Goal: Task Accomplishment & Management: Manage account settings

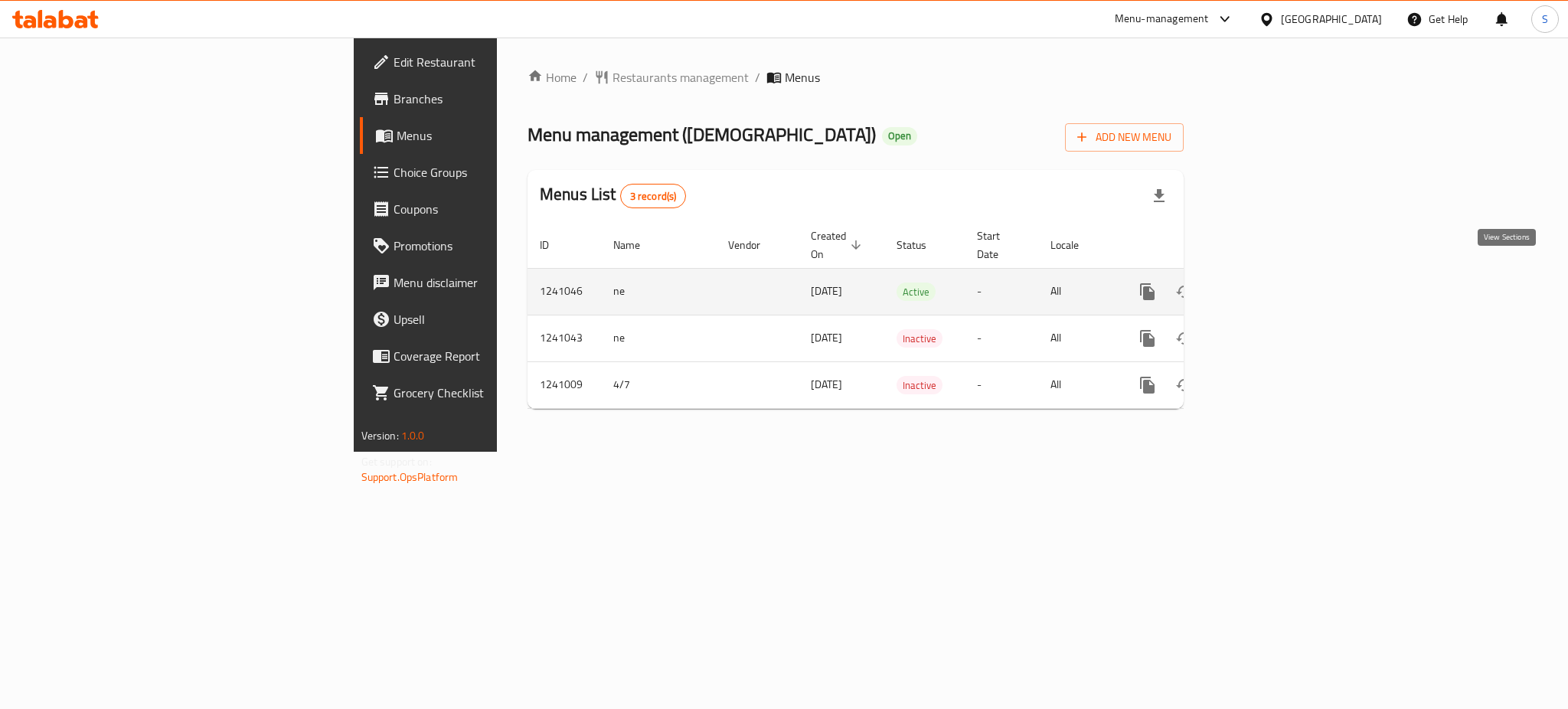
click at [1267, 282] on icon "enhanced table" at bounding box center [1258, 291] width 18 height 18
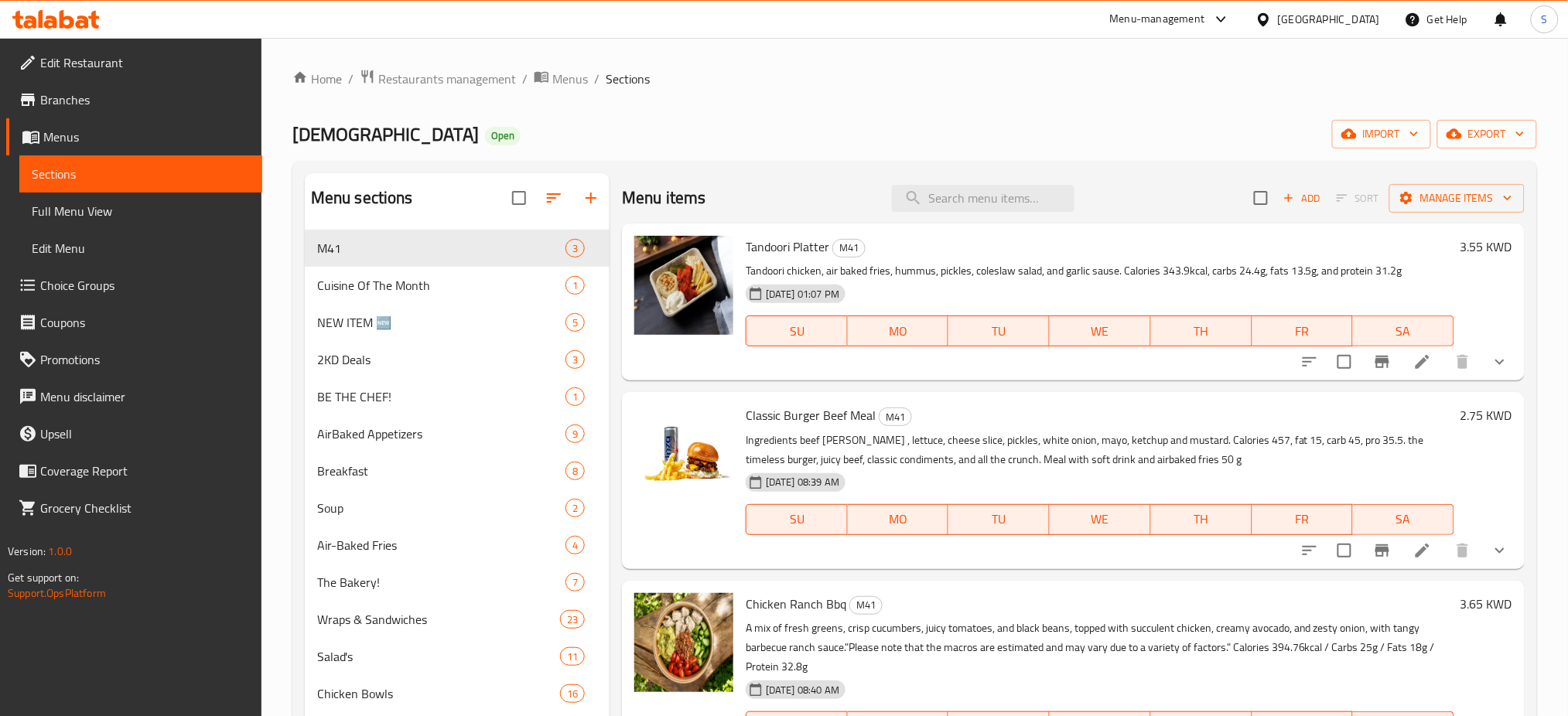
click at [1482, 417] on h6 "2.75 KWD" at bounding box center [1486, 415] width 51 height 21
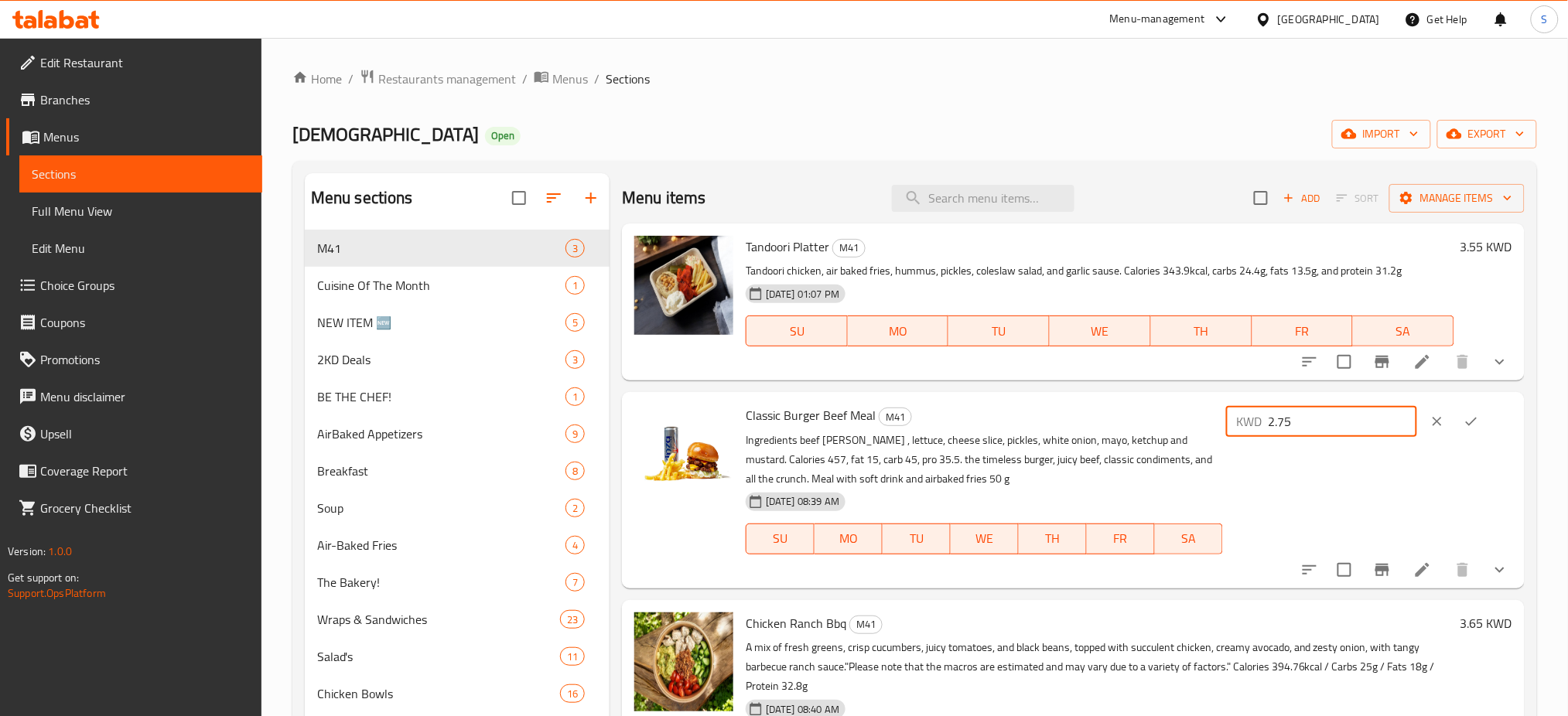
click at [1351, 419] on input "2.75" at bounding box center [1343, 421] width 149 height 31
type input "2"
click at [1479, 421] on icon "ok" at bounding box center [1471, 421] width 16 height 16
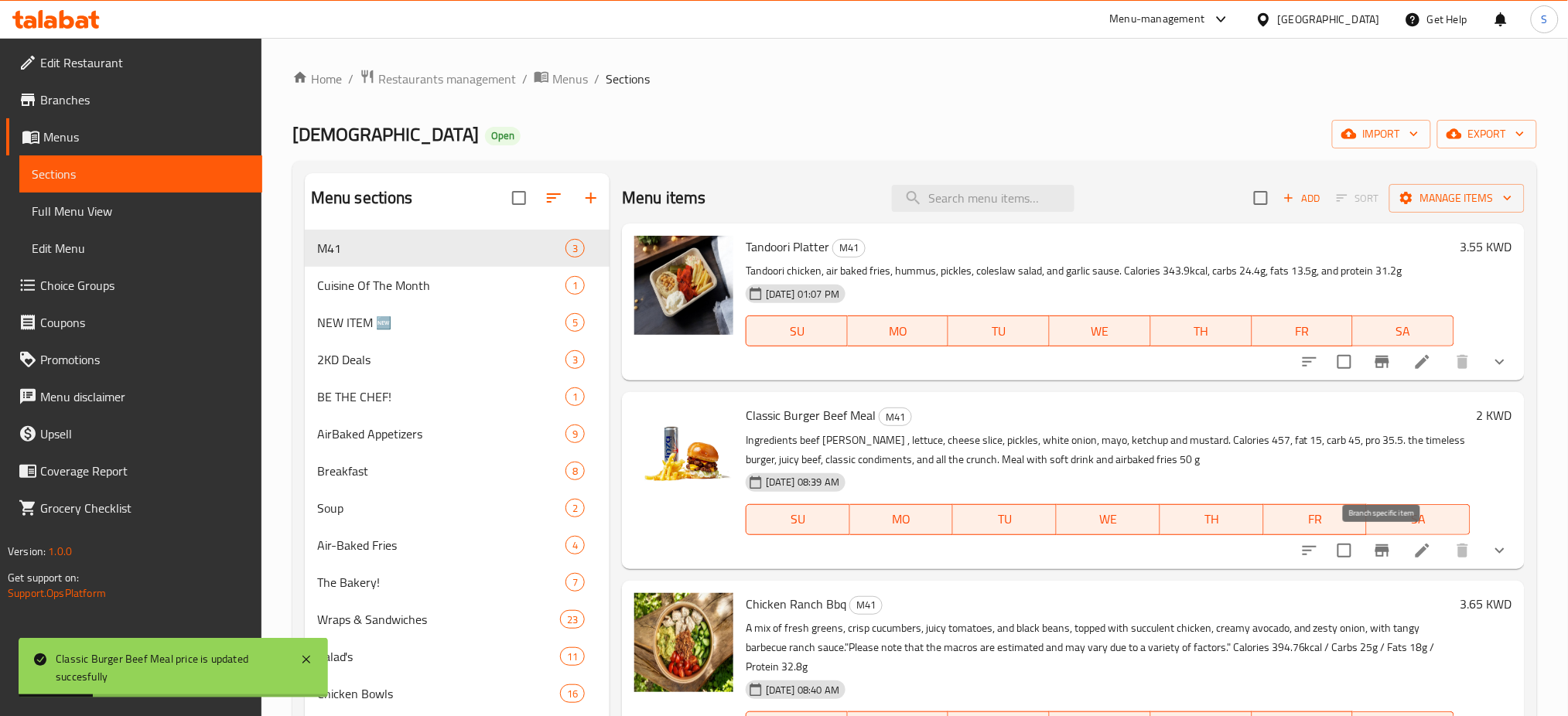
click at [1380, 562] on button "Branch-specific-item" at bounding box center [1382, 550] width 37 height 37
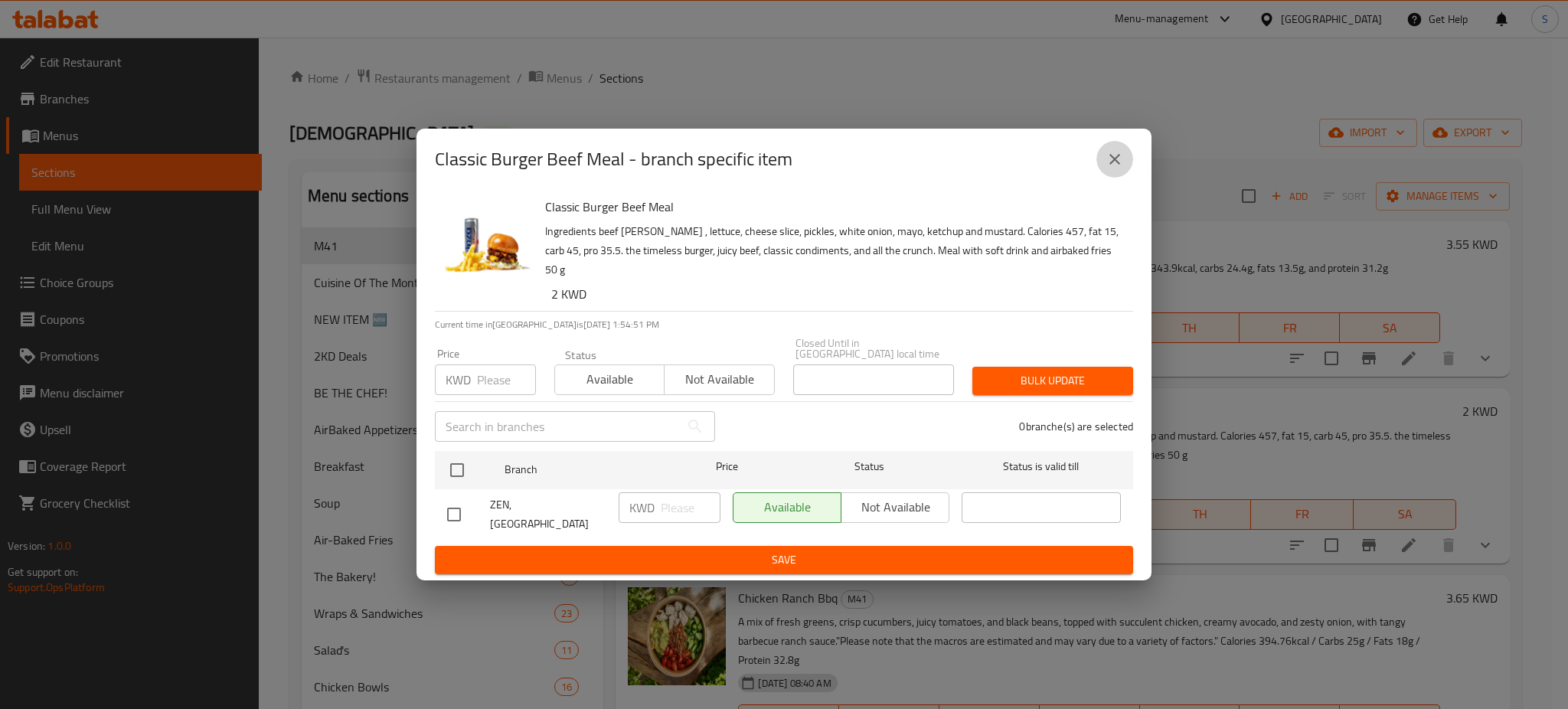
click at [1119, 165] on icon "close" at bounding box center [1115, 159] width 11 height 11
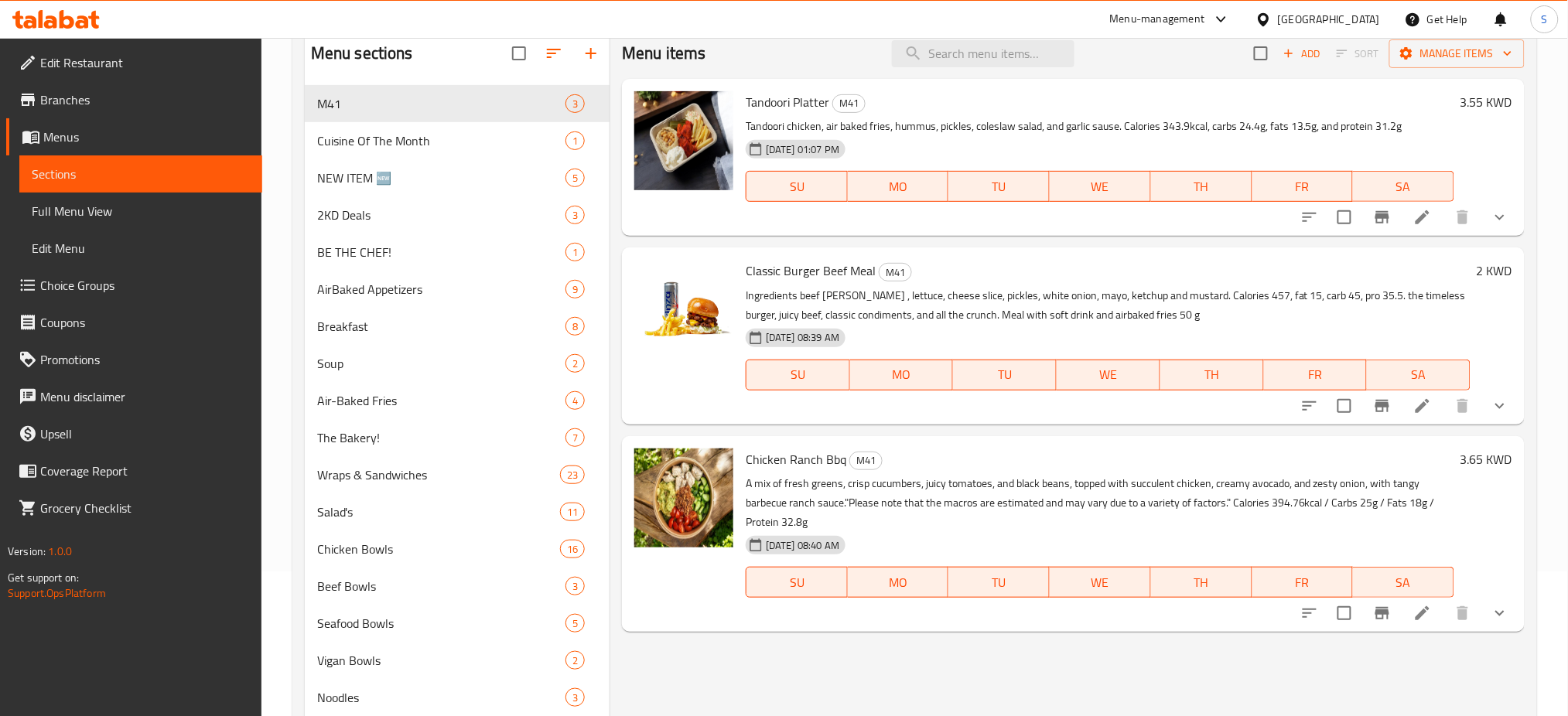
scroll to position [206, 0]
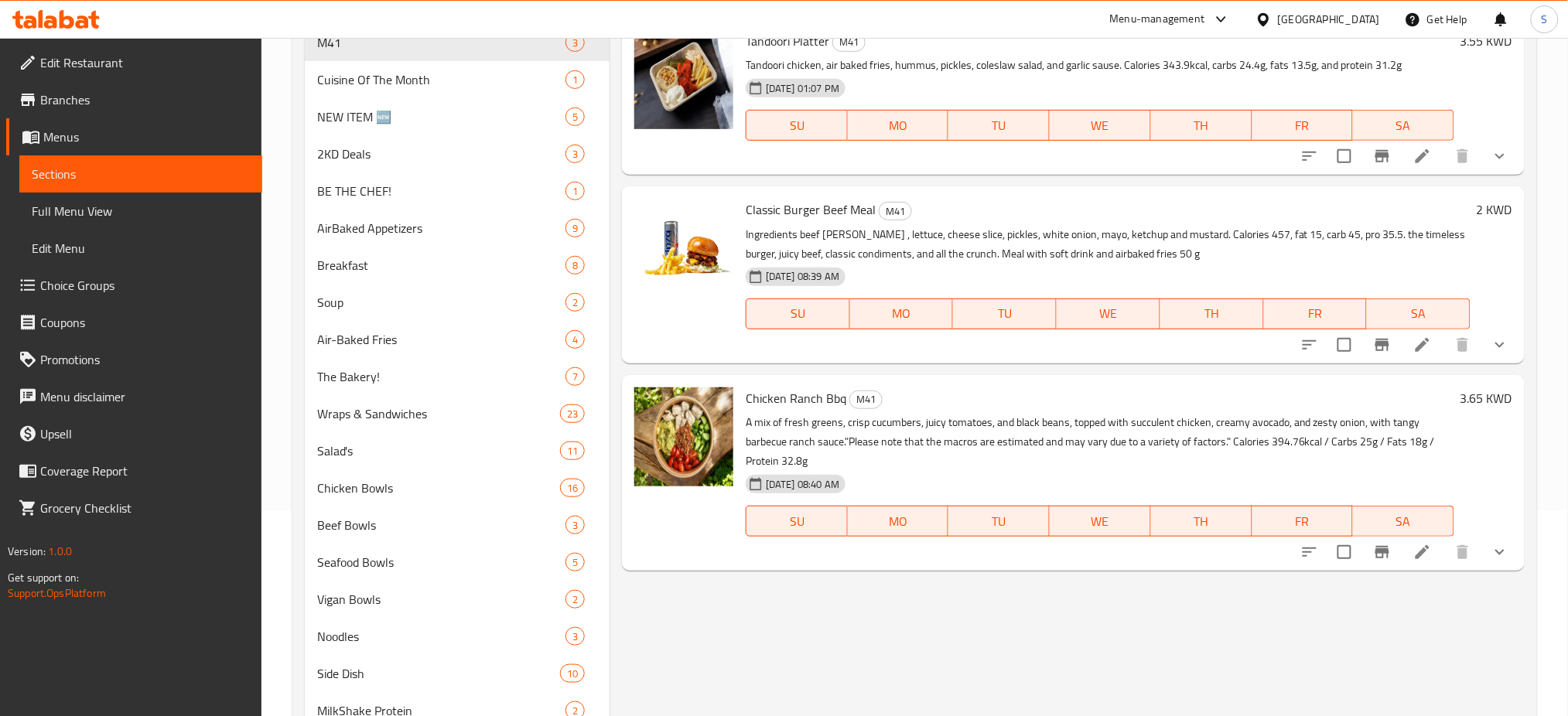
click at [1463, 397] on h6 "3.65 KWD" at bounding box center [1486, 398] width 51 height 21
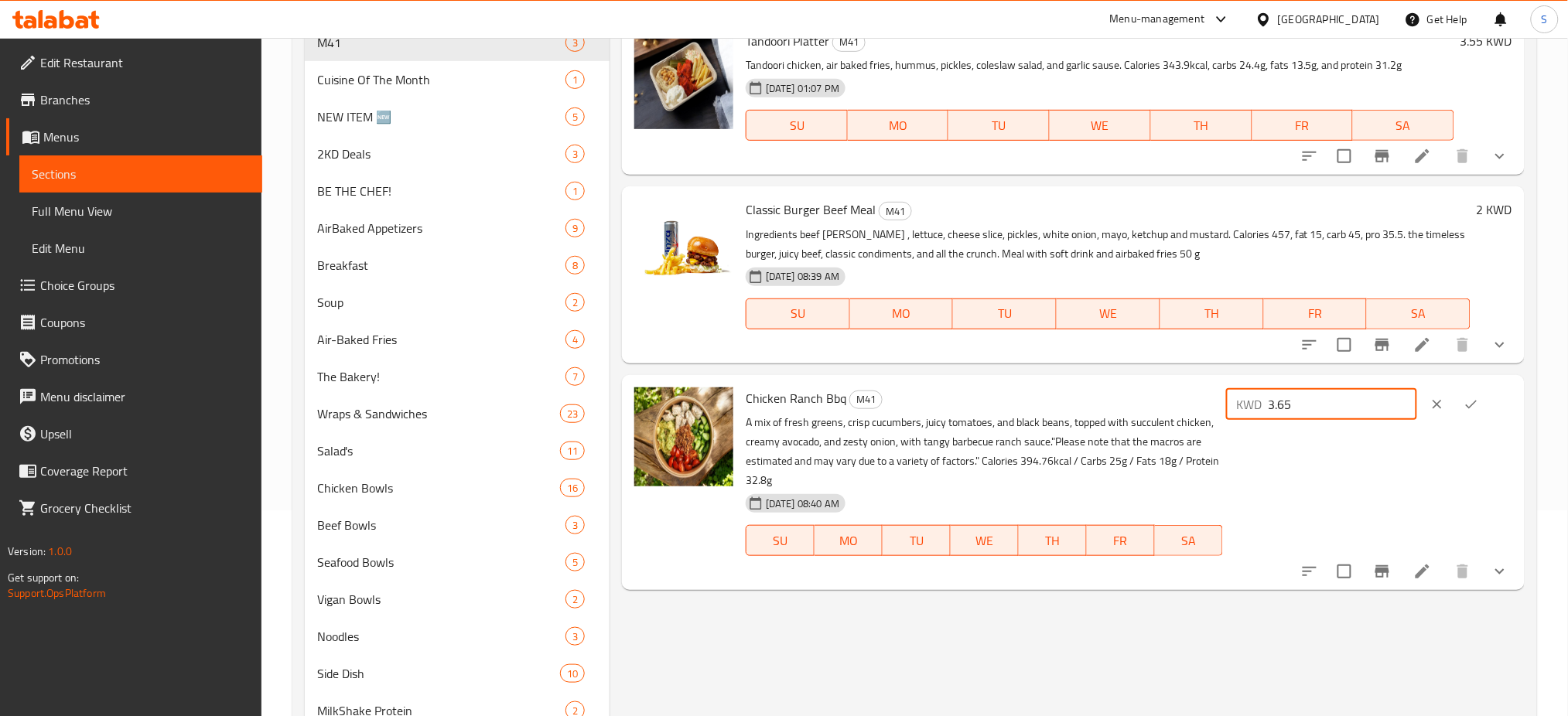
drag, startPoint x: 1342, startPoint y: 407, endPoint x: 1291, endPoint y: 409, distance: 51.0
click at [1291, 409] on div "KWD 3.65 ​" at bounding box center [1321, 404] width 191 height 31
type input "2"
click at [1479, 400] on icon "ok" at bounding box center [1471, 405] width 16 height 16
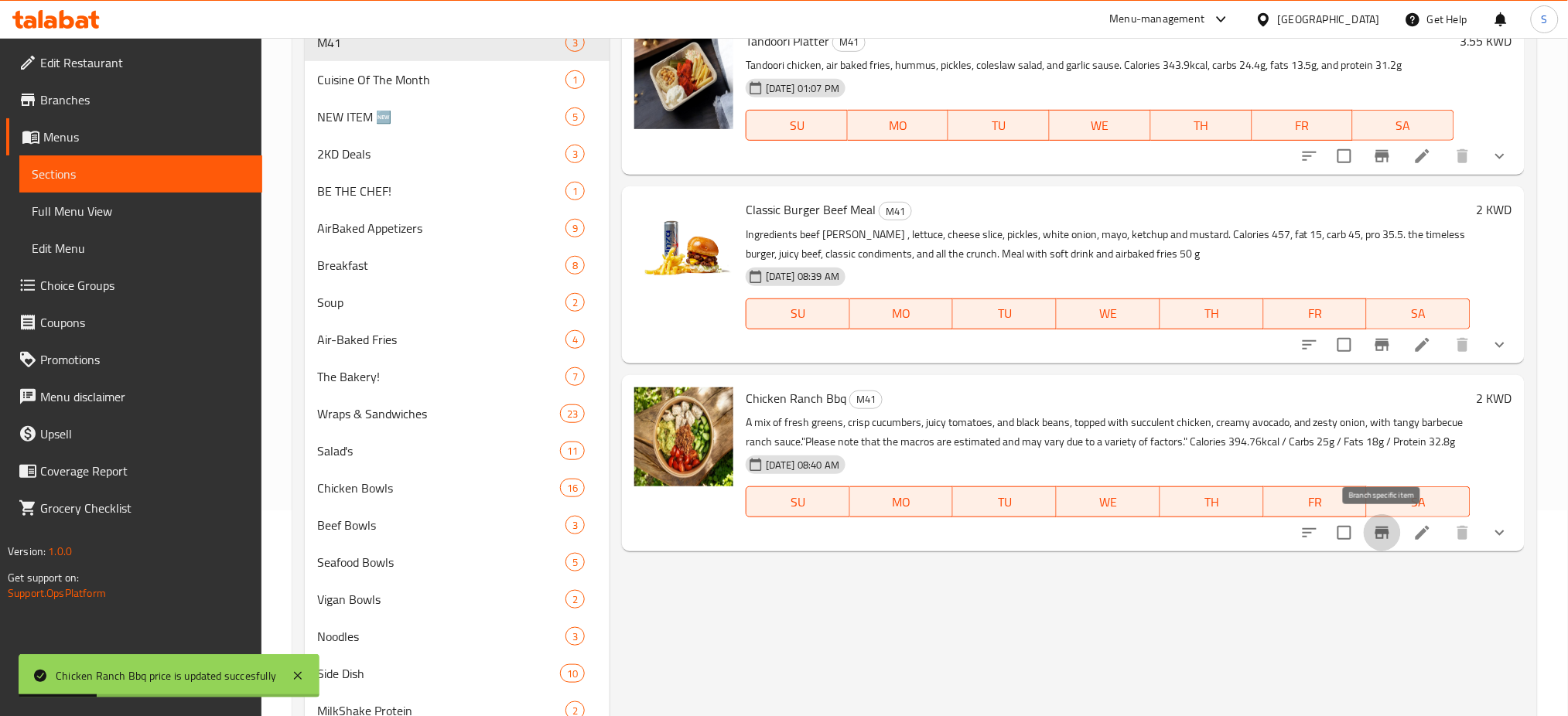
click at [1387, 535] on icon "Branch-specific-item" at bounding box center [1382, 533] width 14 height 13
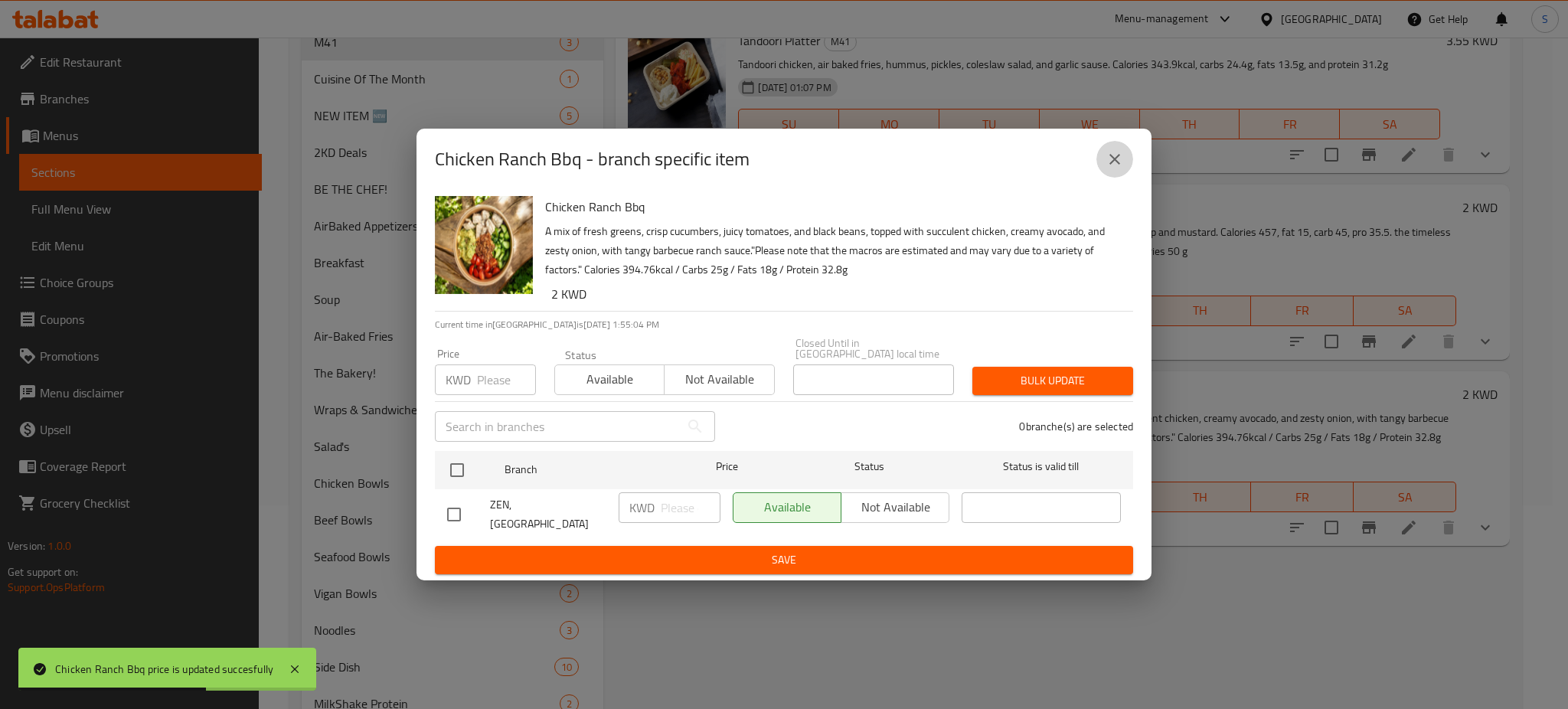
click at [1119, 165] on icon "close" at bounding box center [1115, 159] width 11 height 11
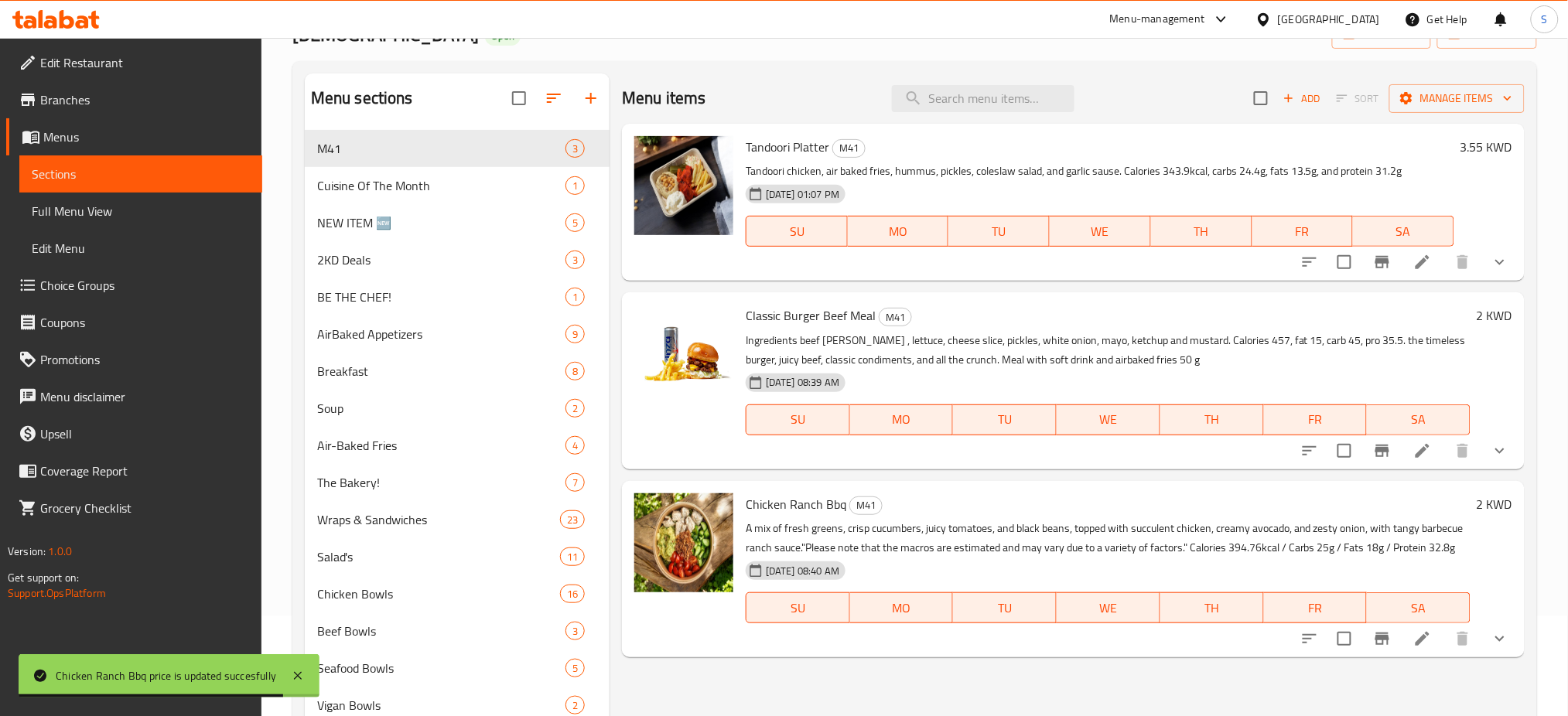
scroll to position [0, 0]
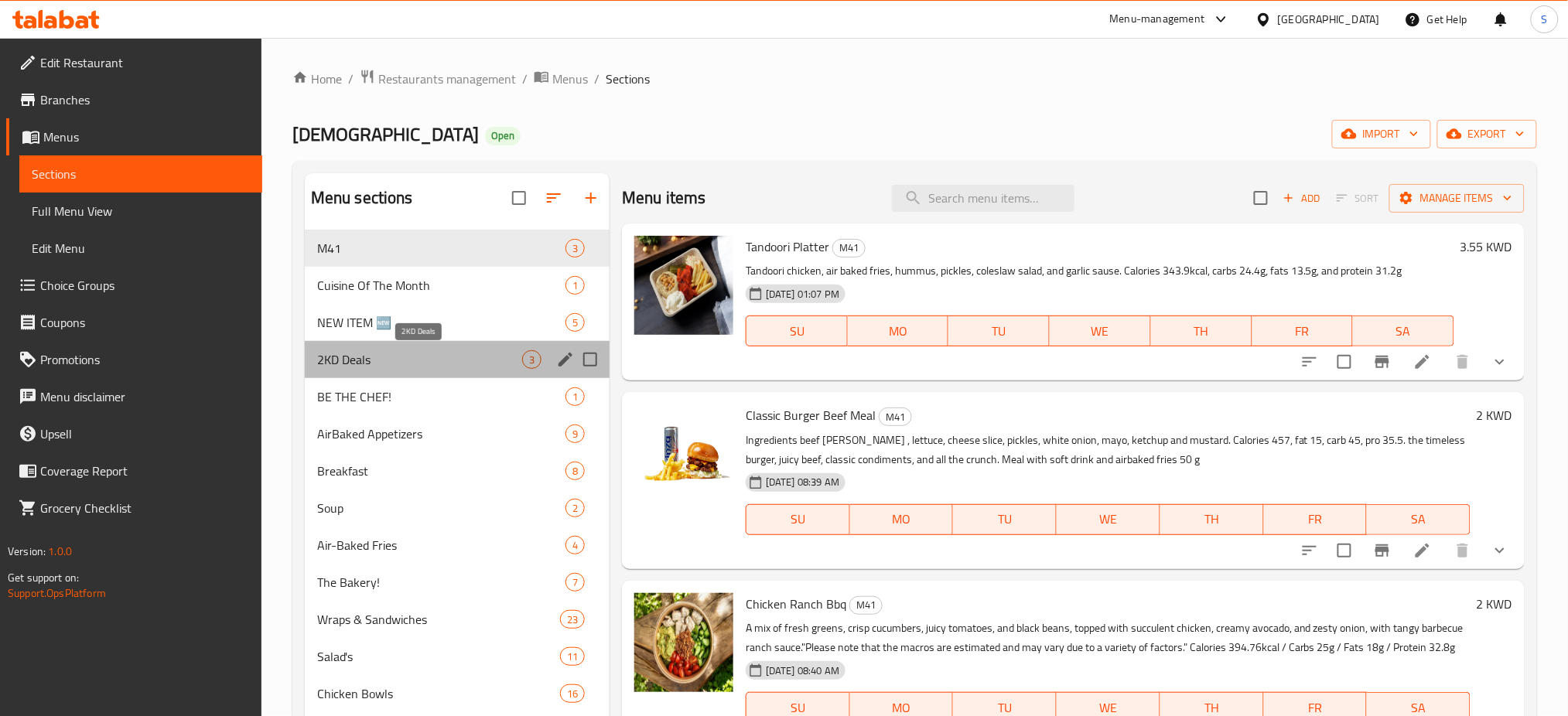
click at [428, 355] on span "2KD Deals" at bounding box center [419, 359] width 205 height 18
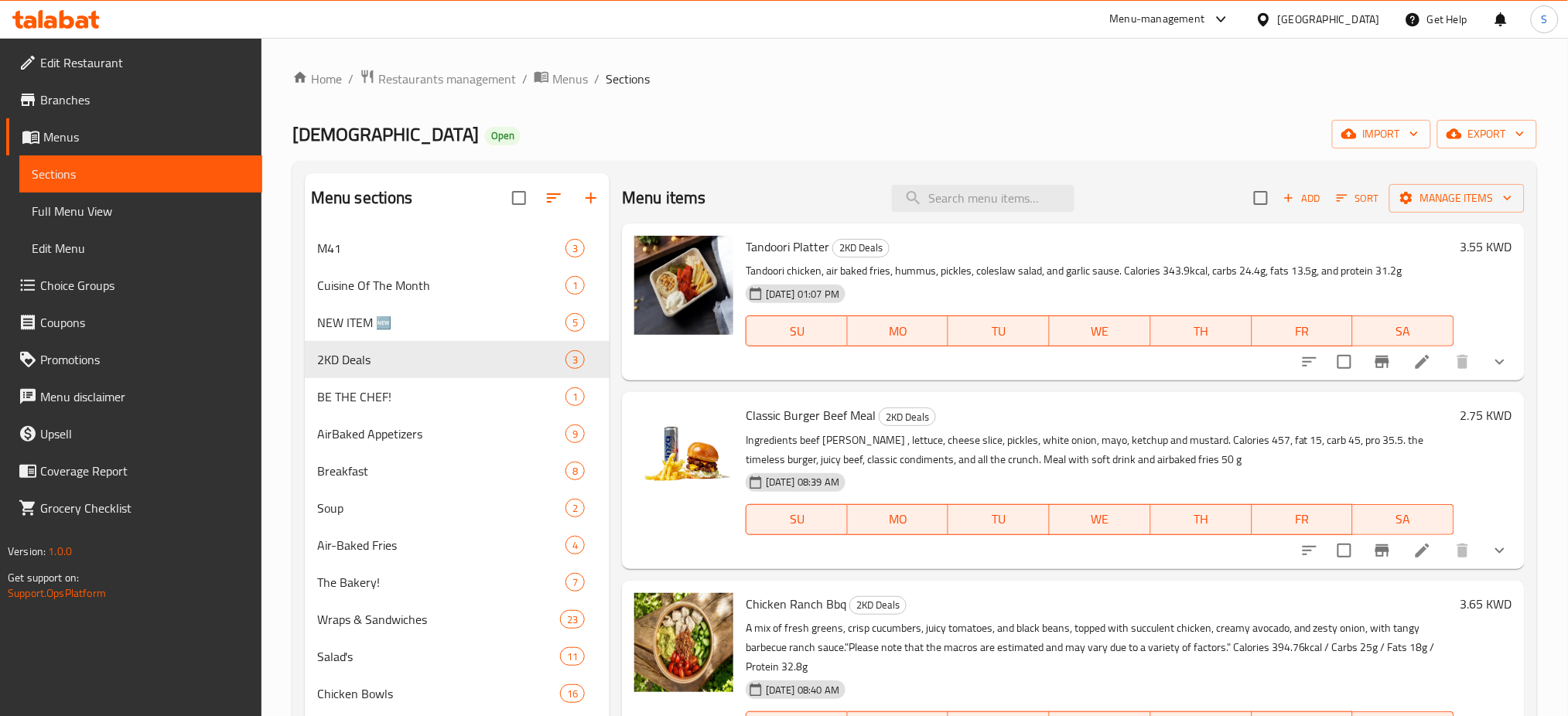
click at [1477, 424] on h6 "2.75 KWD" at bounding box center [1486, 415] width 51 height 21
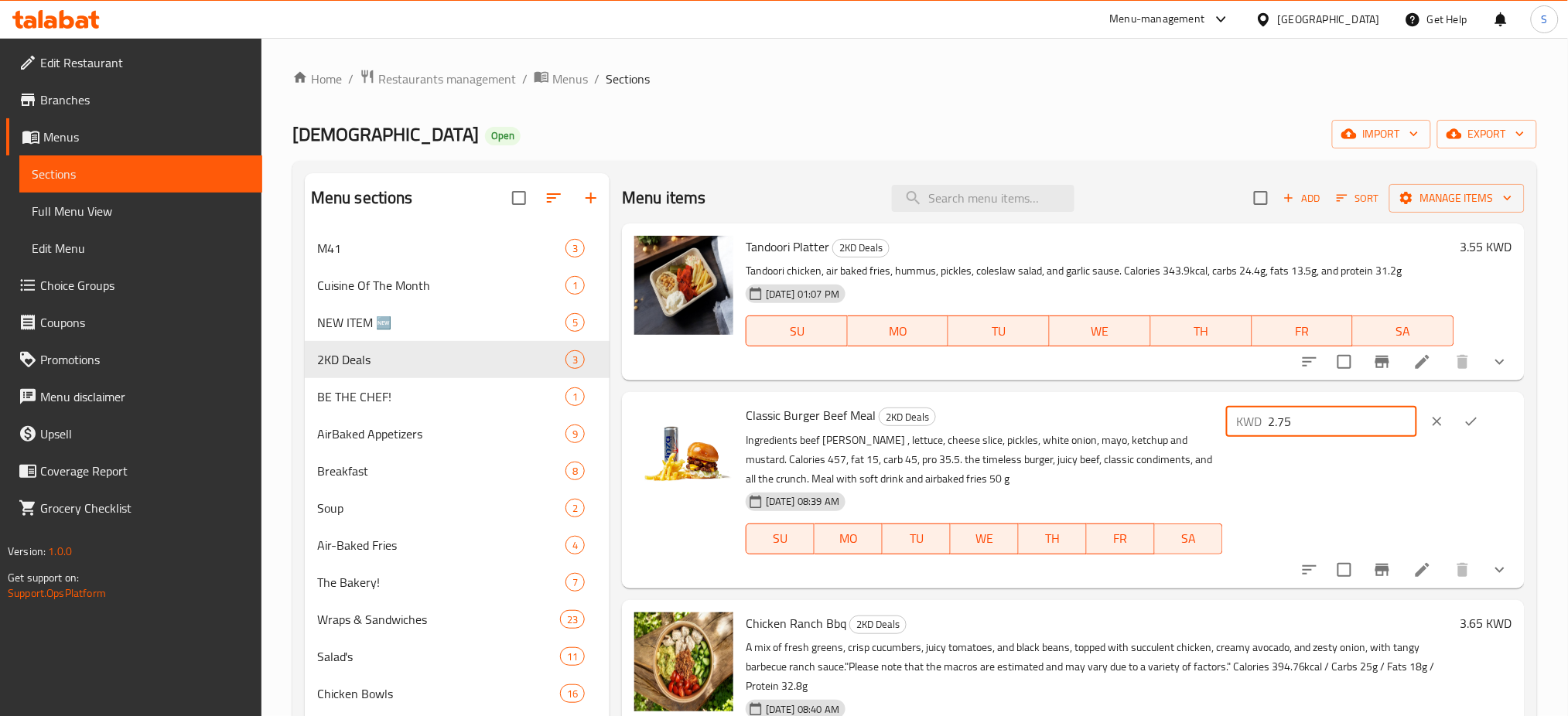
click at [1359, 422] on input "2.75" at bounding box center [1343, 421] width 149 height 31
type input "2"
click at [1479, 428] on icon "ok" at bounding box center [1471, 421] width 16 height 16
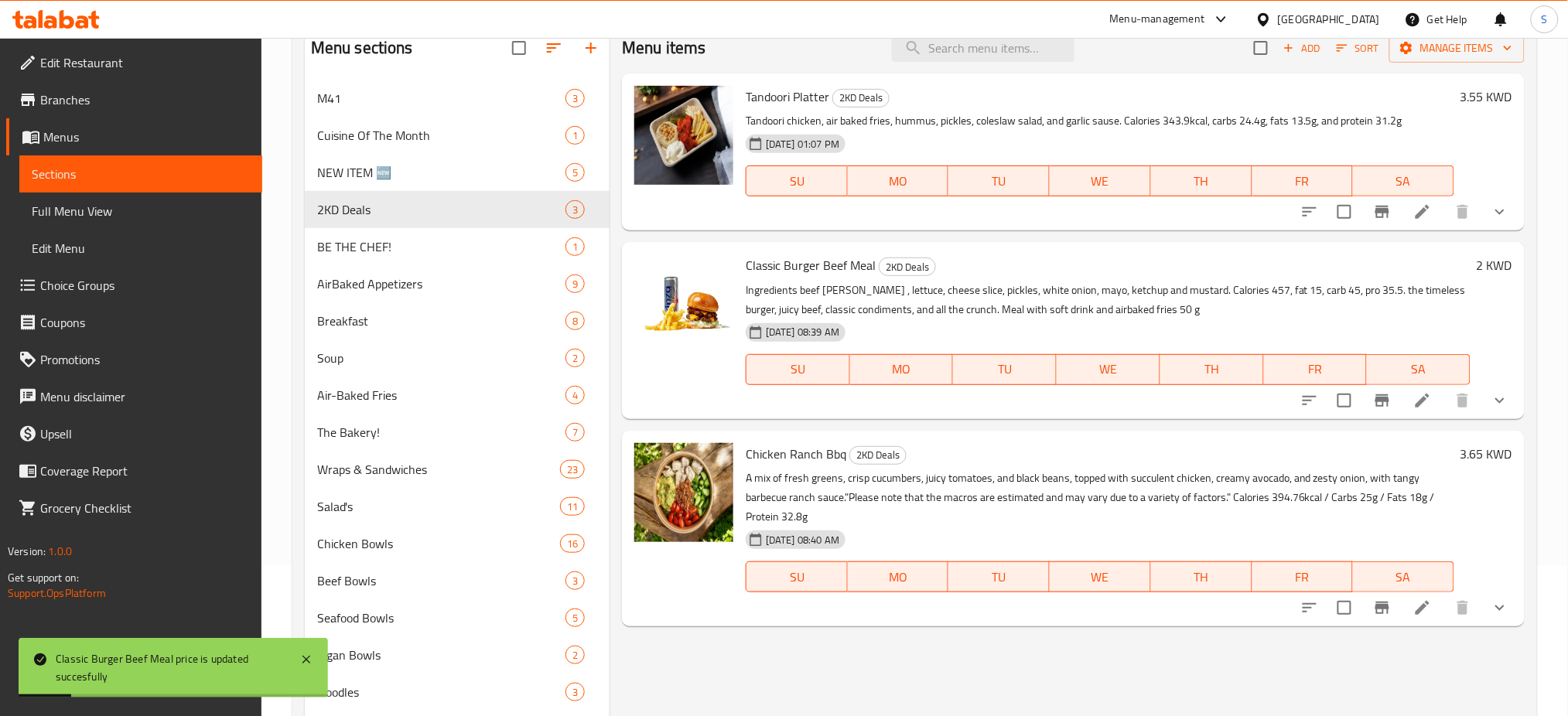
scroll to position [206, 0]
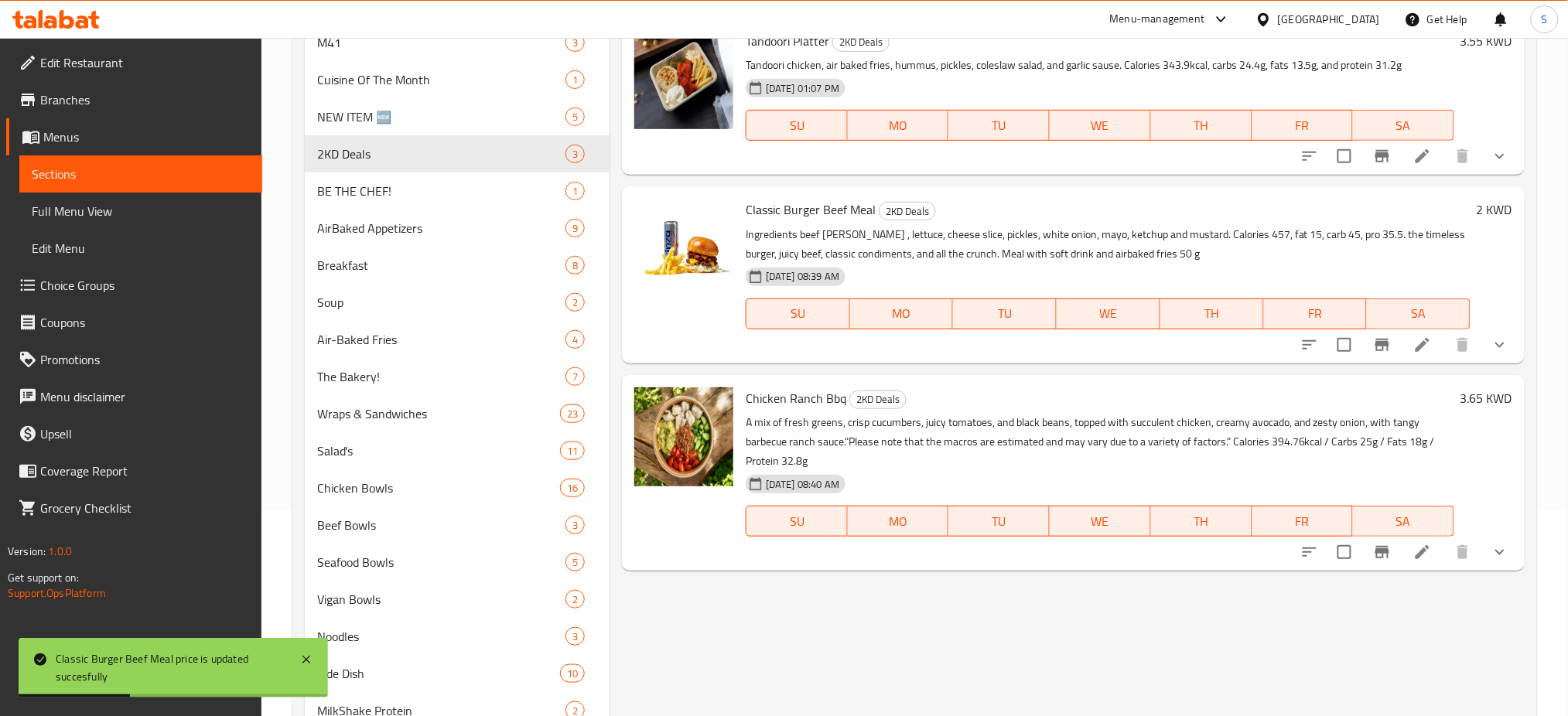
click at [1471, 389] on h6 "3.65 KWD" at bounding box center [1486, 398] width 51 height 21
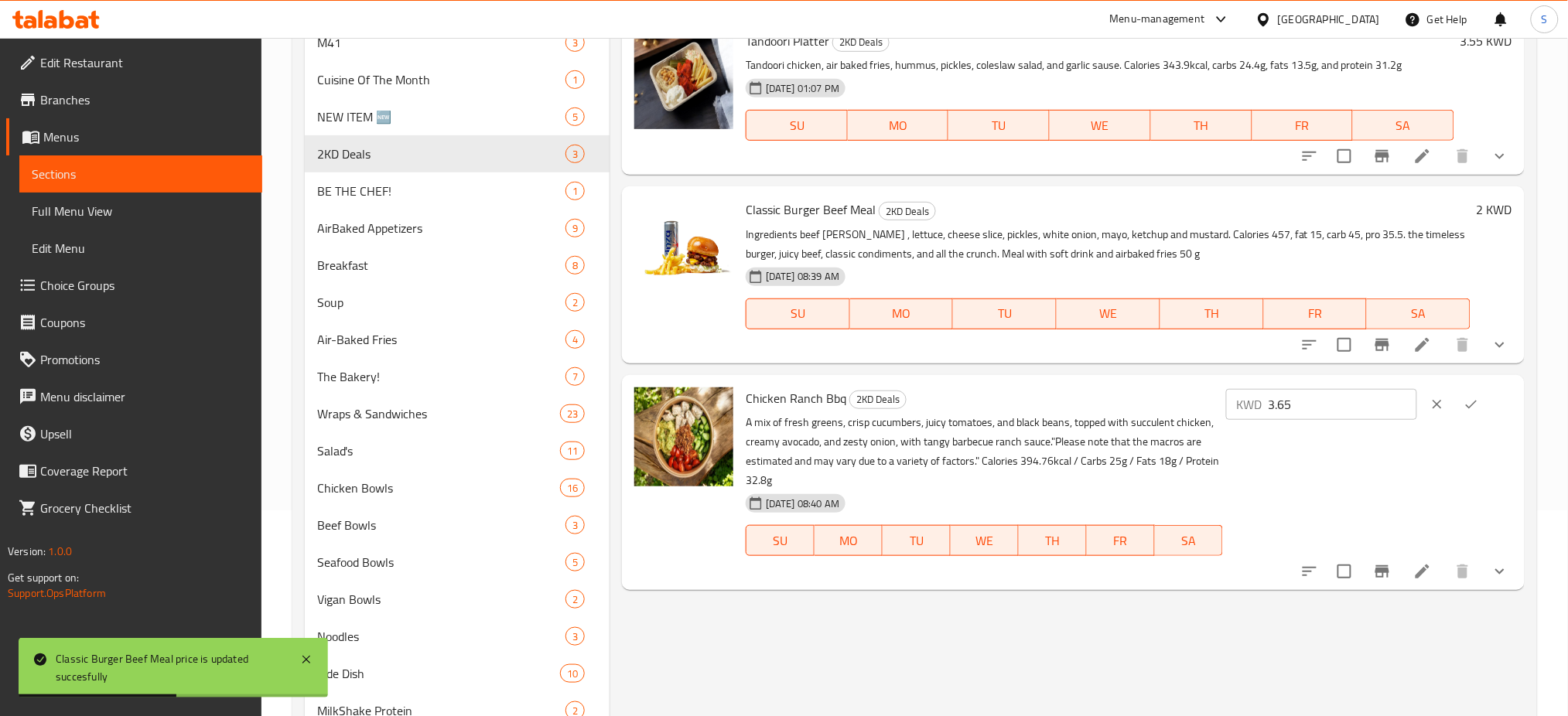
click at [1346, 413] on input "3.65" at bounding box center [1343, 404] width 149 height 31
type input "3"
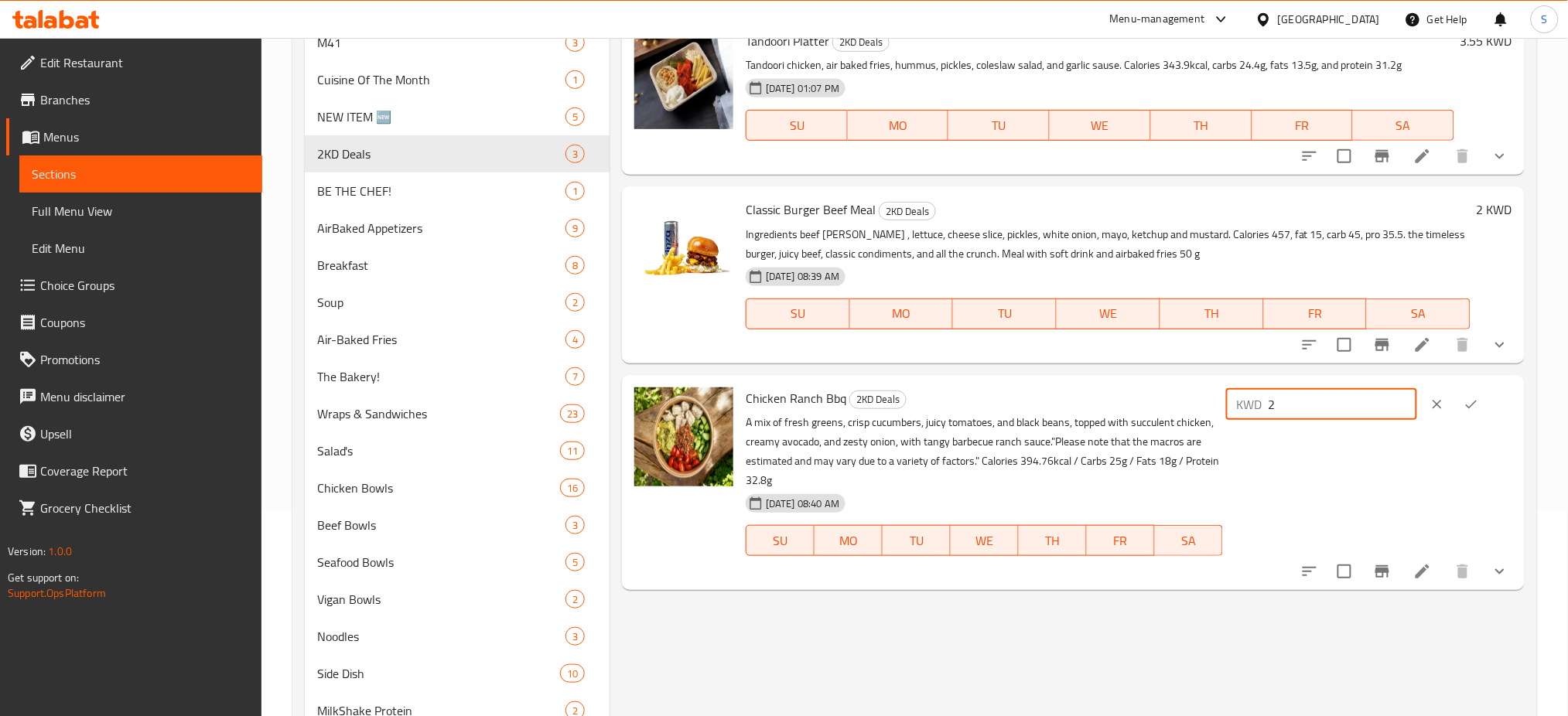
type input "2"
click at [1479, 398] on icon "ok" at bounding box center [1471, 405] width 16 height 16
